Goal: Check status

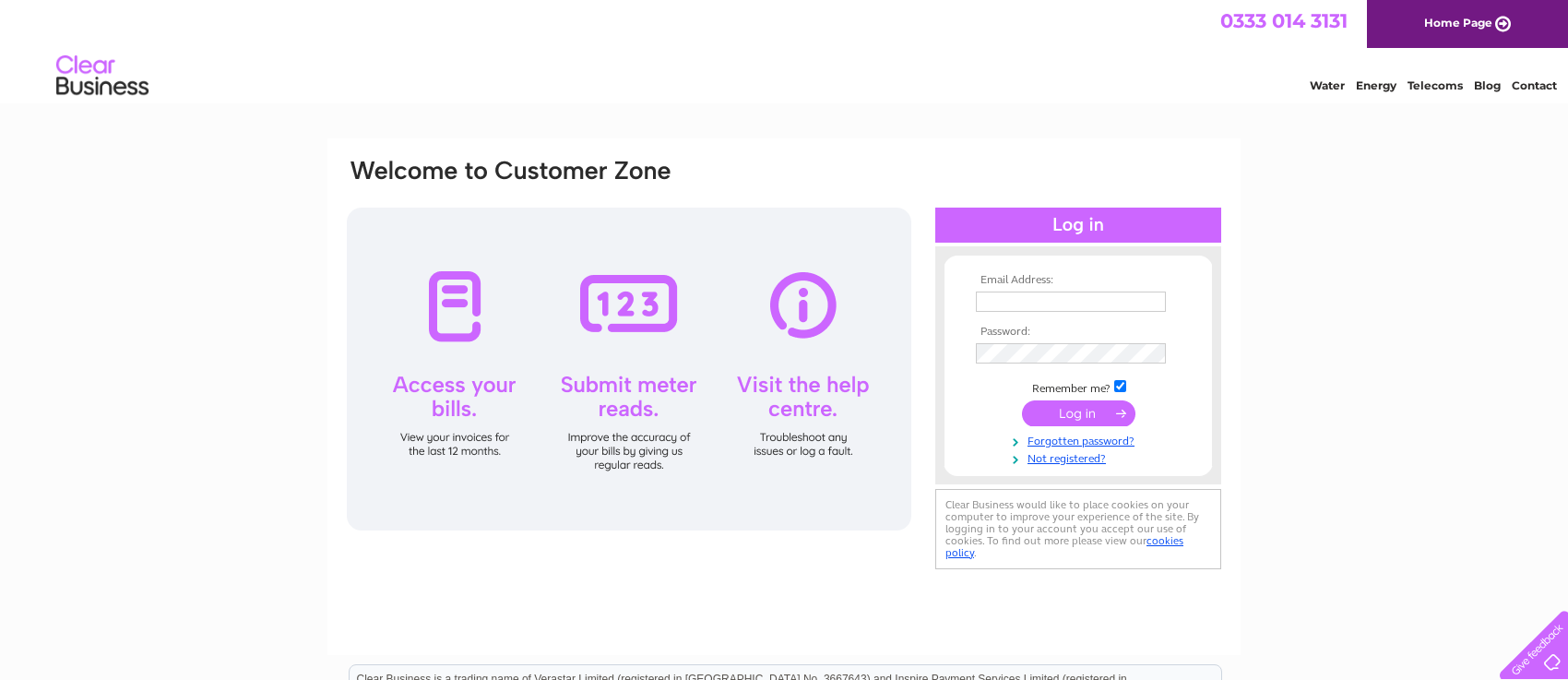
type input "carringtoncars@outlook.com"
click at [443, 301] on div at bounding box center [629, 369] width 564 height 323
click at [1057, 416] on input "submit" at bounding box center [1079, 413] width 113 height 25
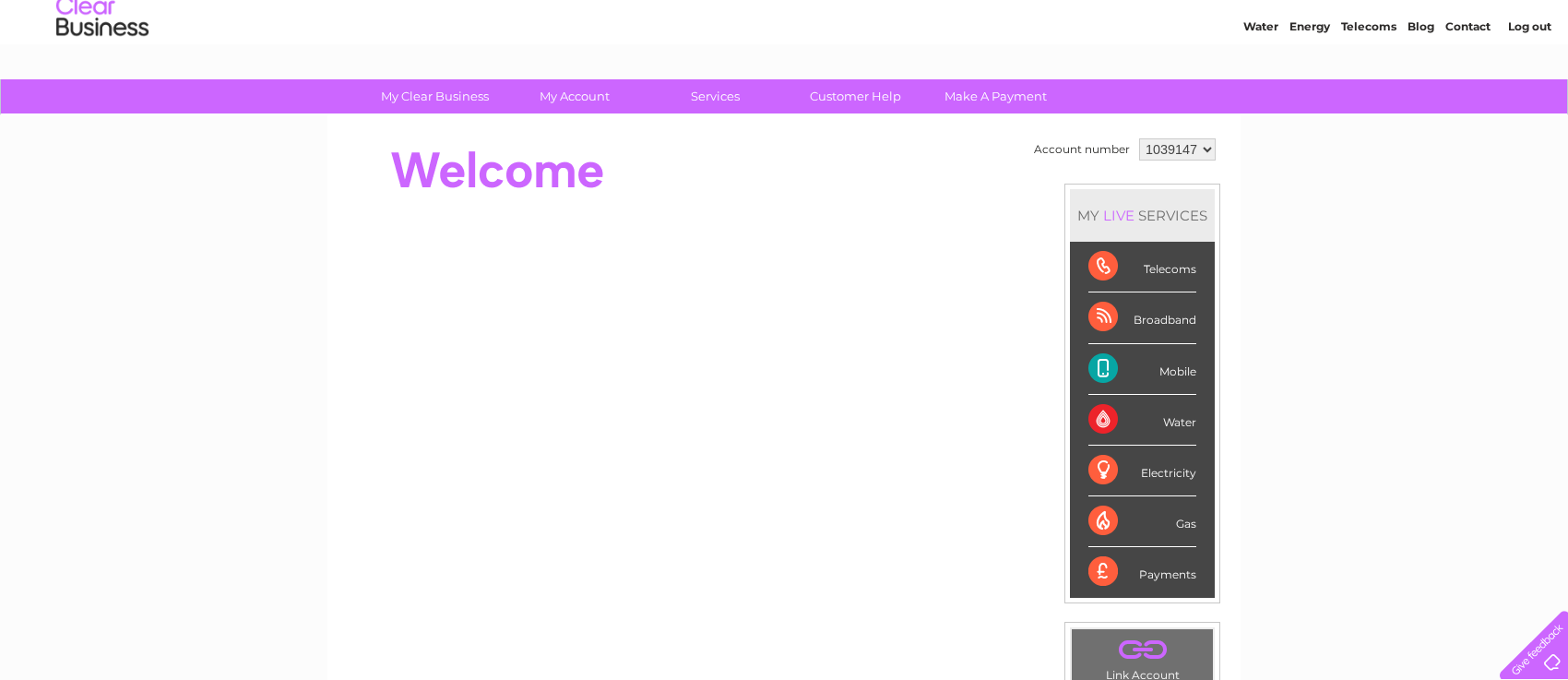
scroll to position [92, 0]
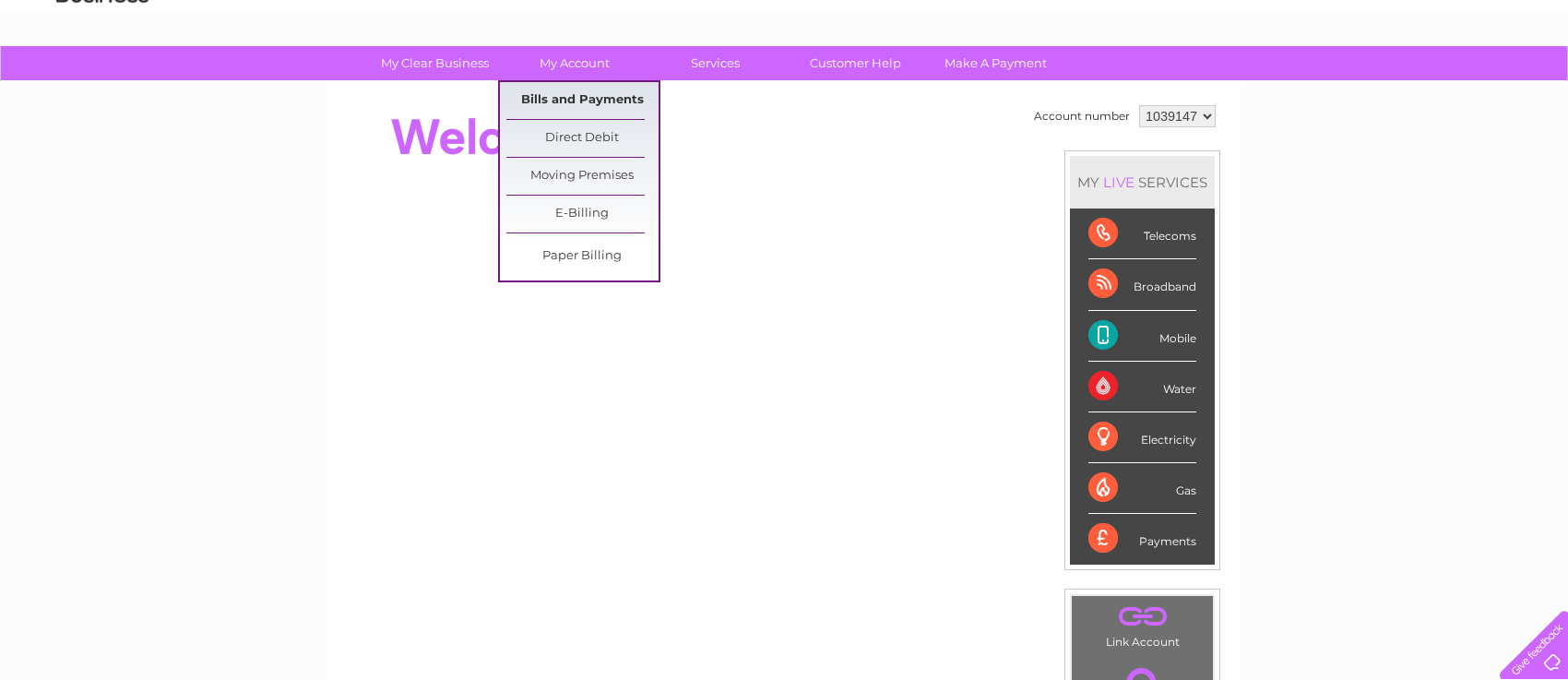
click at [577, 93] on link "Bills and Payments" at bounding box center [583, 101] width 152 height 37
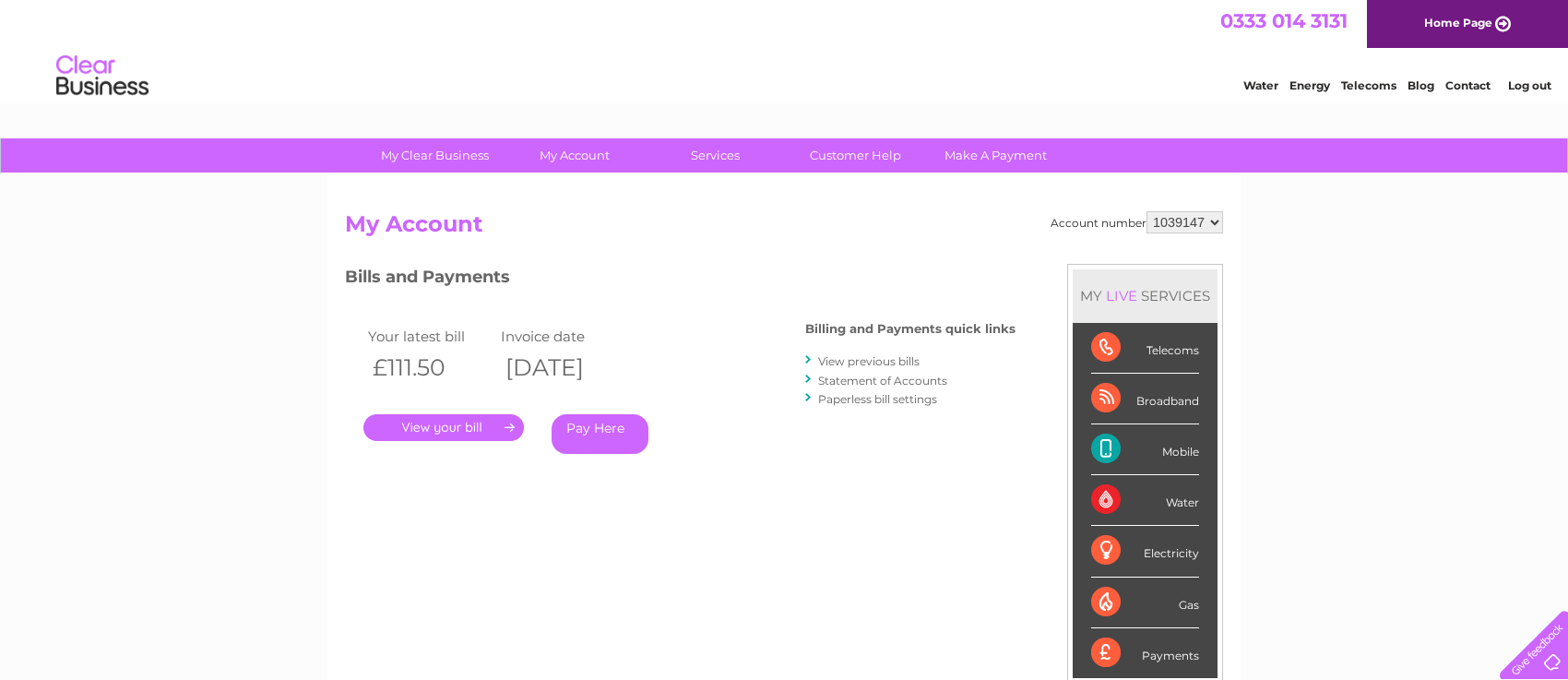
click at [439, 424] on link "." at bounding box center [443, 427] width 160 height 26
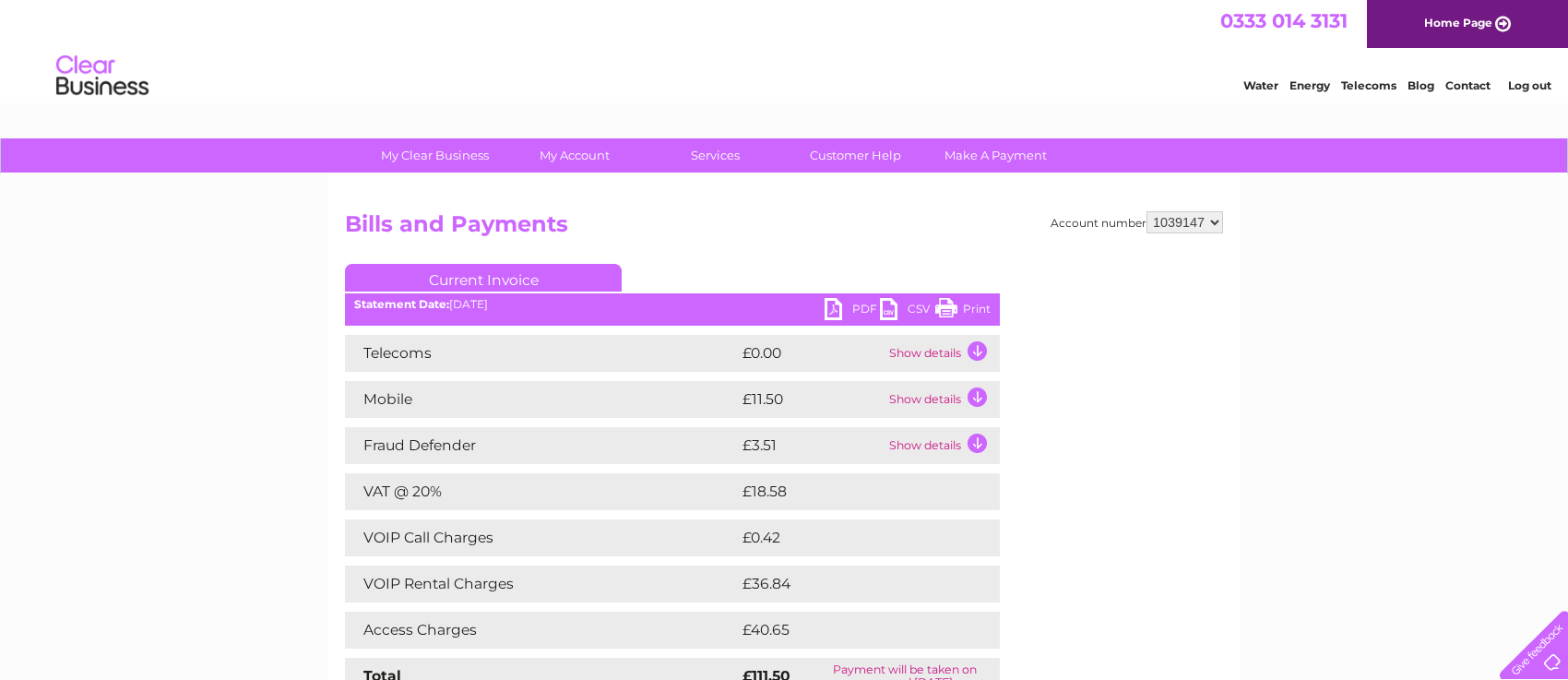
click at [945, 311] on link "Print" at bounding box center [963, 311] width 56 height 26
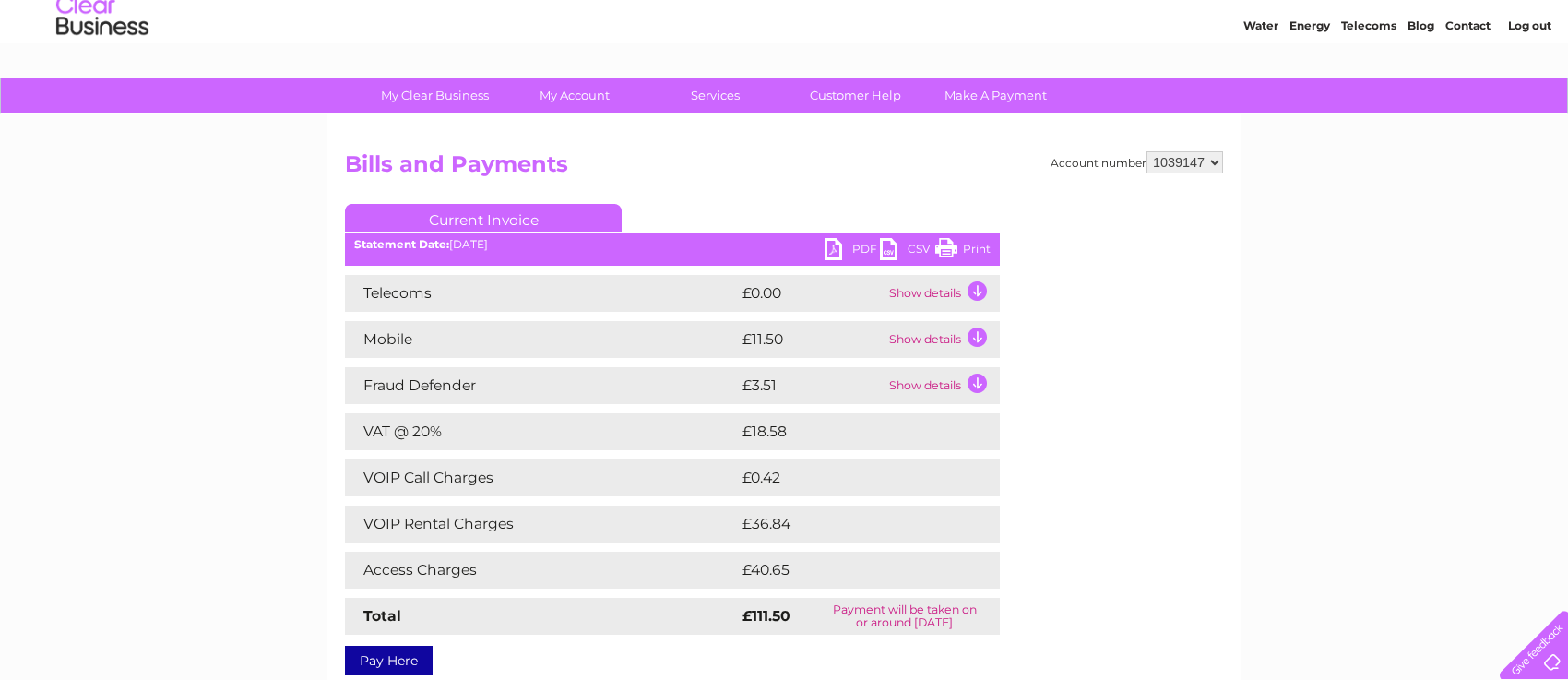
scroll to position [92, 0]
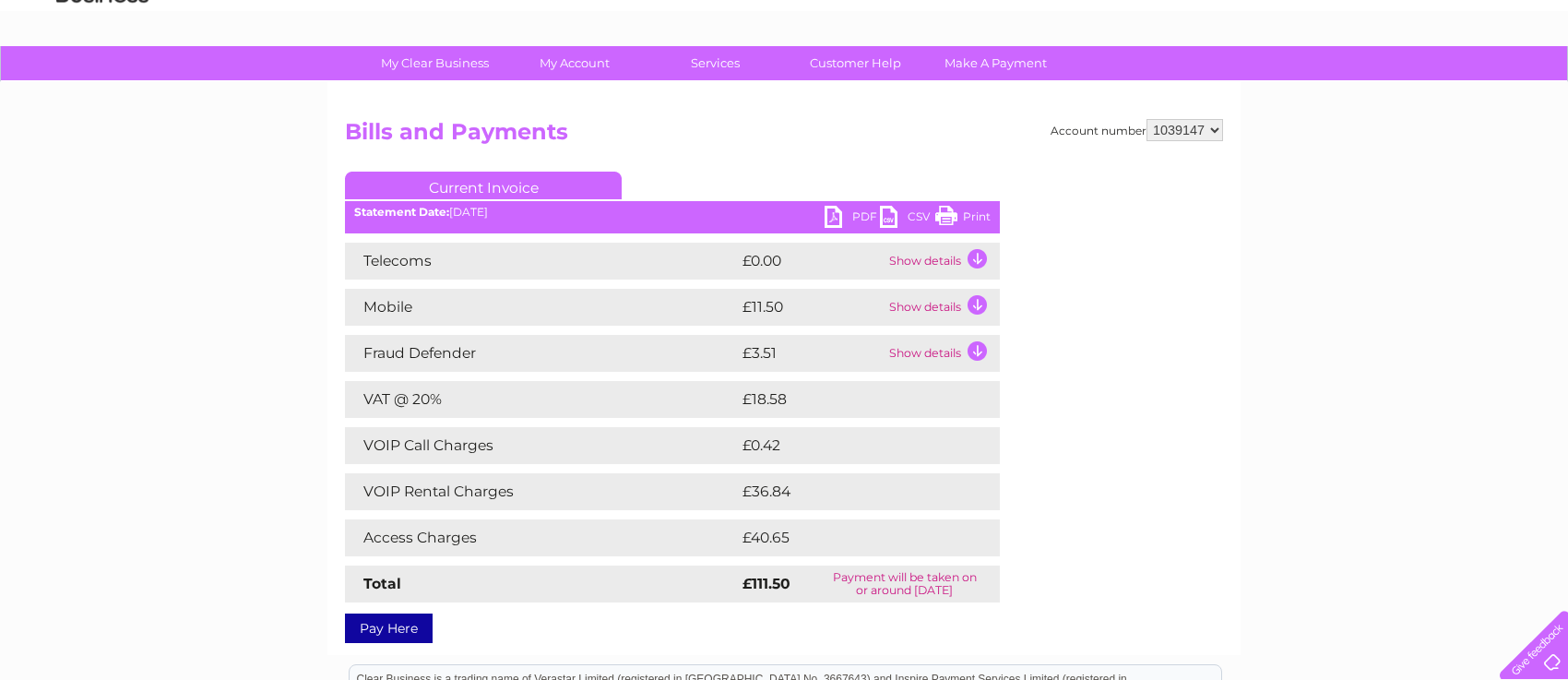
click at [929, 309] on td "Show details" at bounding box center [942, 308] width 115 height 37
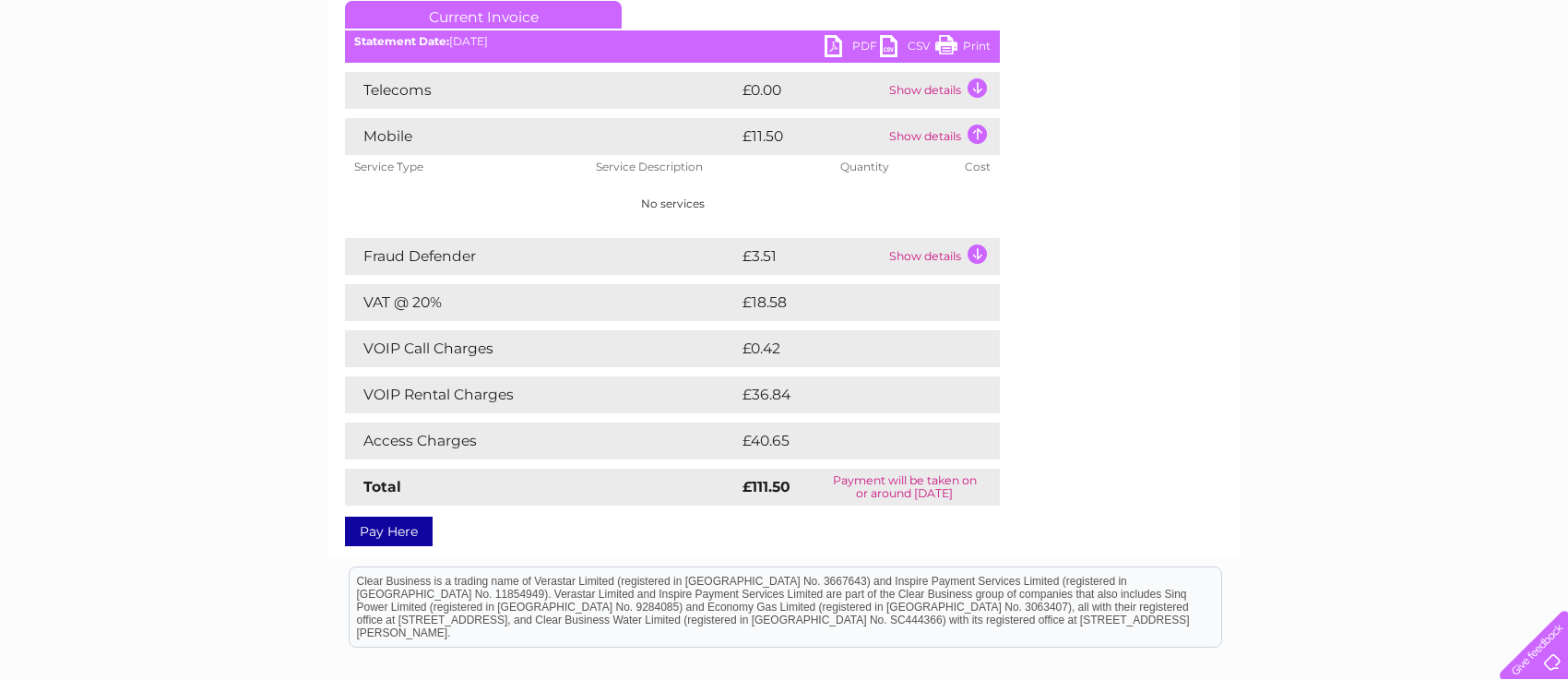
scroll to position [276, 0]
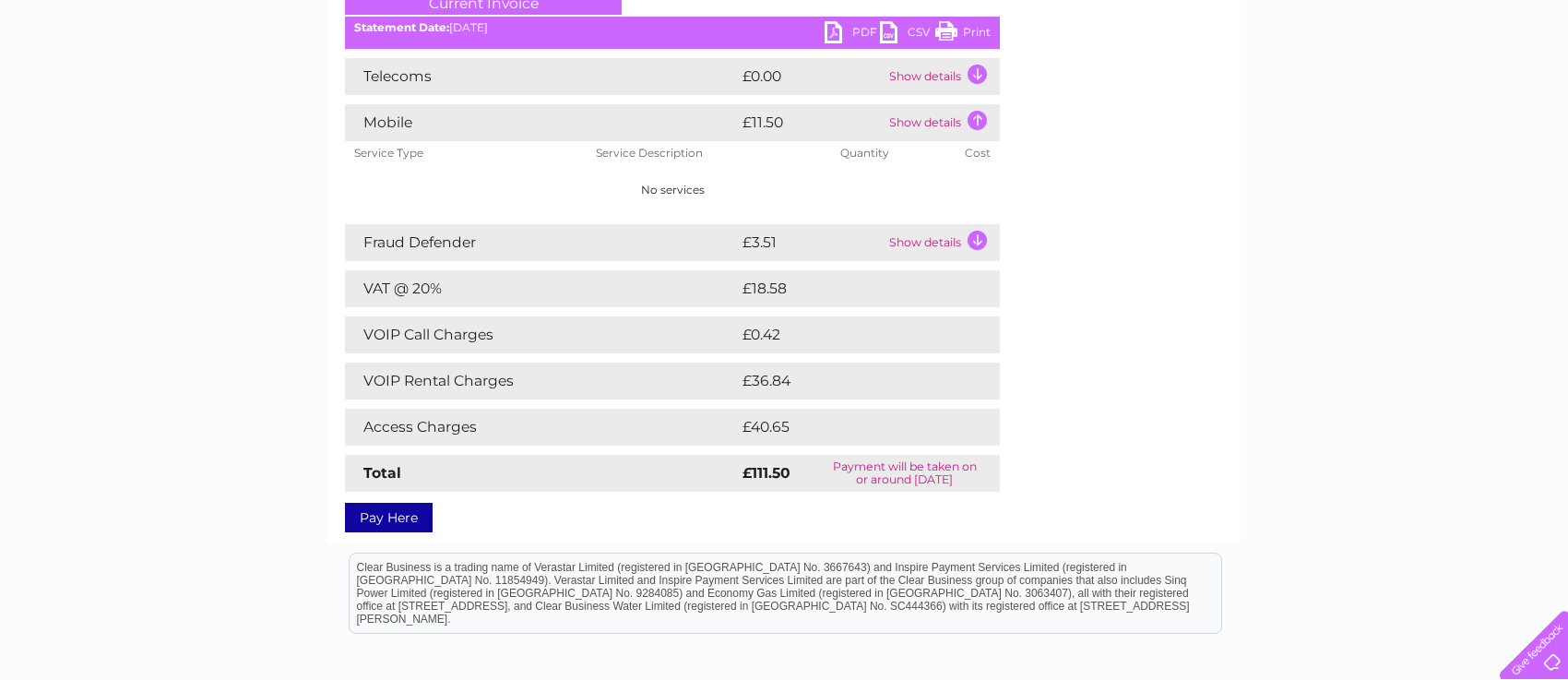
drag, startPoint x: 103, startPoint y: 481, endPoint x: 214, endPoint y: 497, distance: 112.1
click at [214, 497] on div "My Clear Business Login Details My Details My Preferences Link Account My Accou…" at bounding box center [784, 360] width 1568 height 998
